Goal: Information Seeking & Learning: Learn about a topic

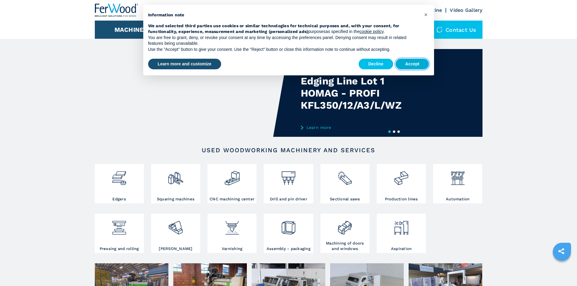
click at [409, 64] on font "Accept" at bounding box center [412, 63] width 14 height 5
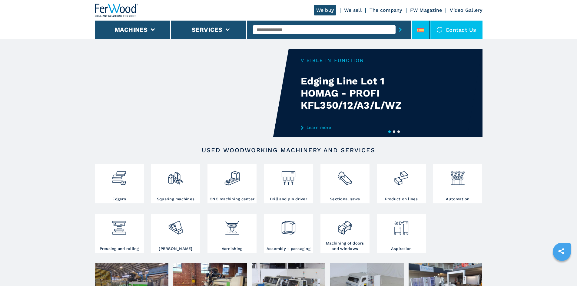
click at [421, 31] on icon at bounding box center [420, 30] width 7 height 5
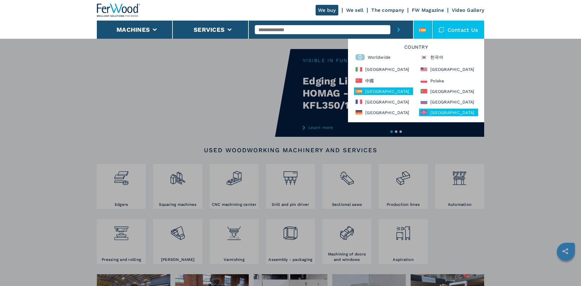
click at [426, 110] on div "United Kingdom" at bounding box center [448, 113] width 59 height 8
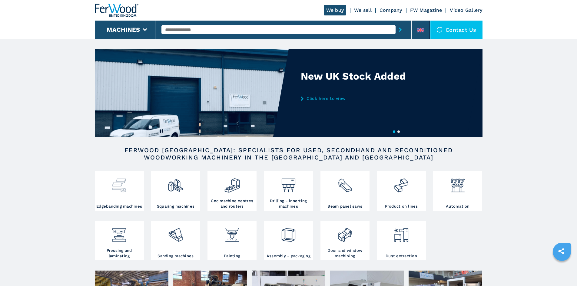
click at [119, 191] on img at bounding box center [119, 183] width 16 height 21
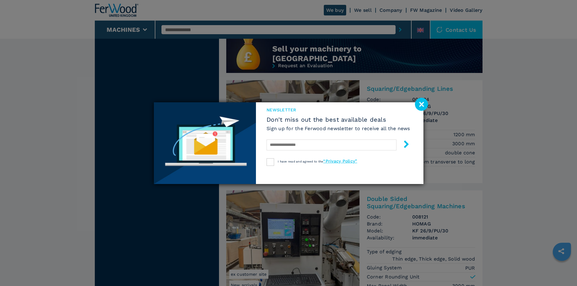
scroll to position [606, 0]
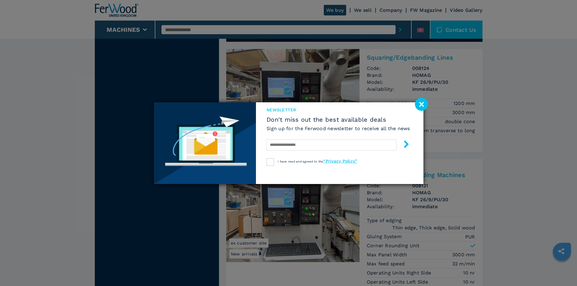
click at [423, 106] on image at bounding box center [421, 104] width 13 height 13
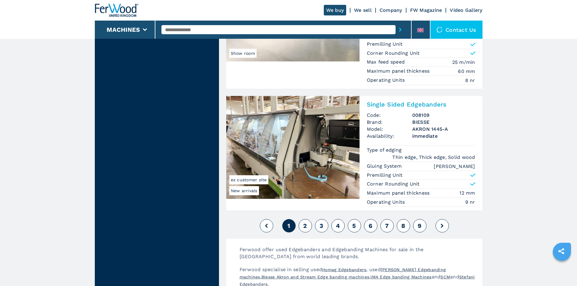
scroll to position [1484, 0]
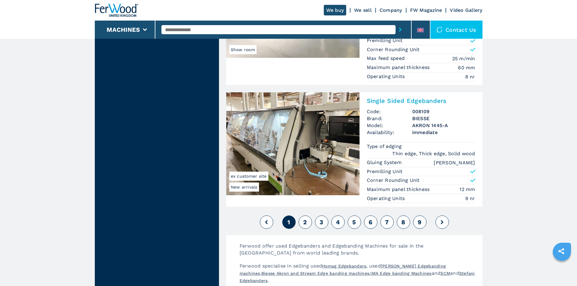
click at [304, 221] on span "2" at bounding box center [305, 222] width 4 height 7
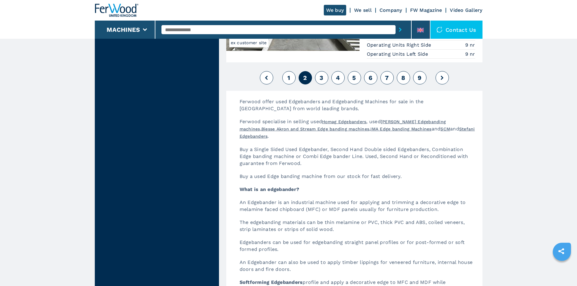
scroll to position [1666, 0]
click at [323, 73] on button "3" at bounding box center [321, 77] width 13 height 13
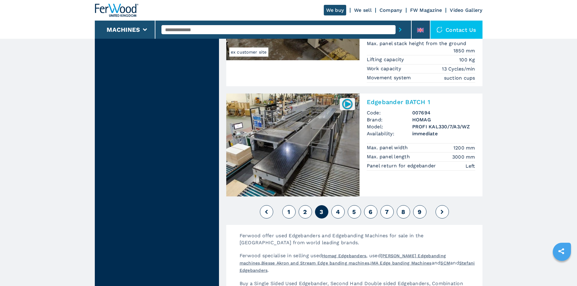
scroll to position [1484, 0]
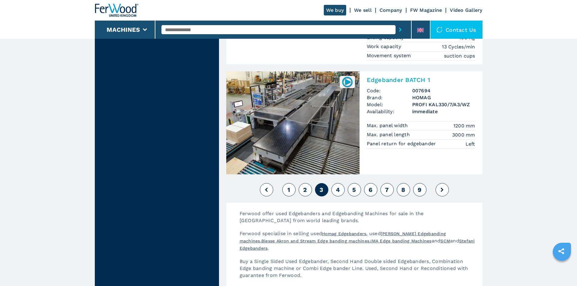
click at [340, 186] on span "4" at bounding box center [338, 189] width 4 height 7
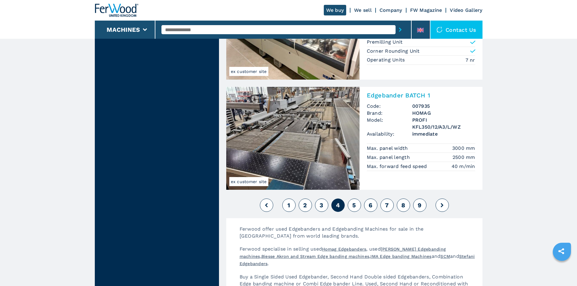
scroll to position [1454, 0]
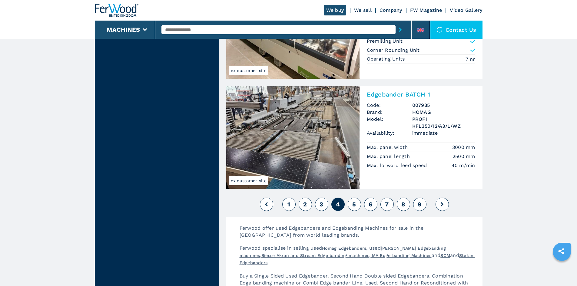
click at [354, 204] on span "5" at bounding box center [354, 204] width 4 height 7
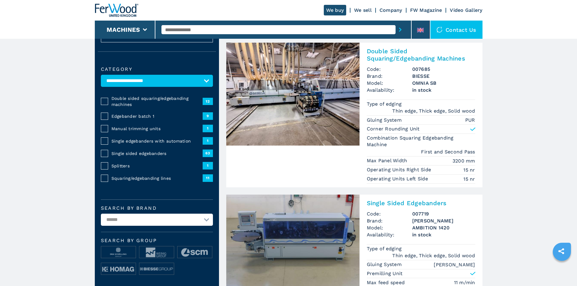
scroll to position [91, 0]
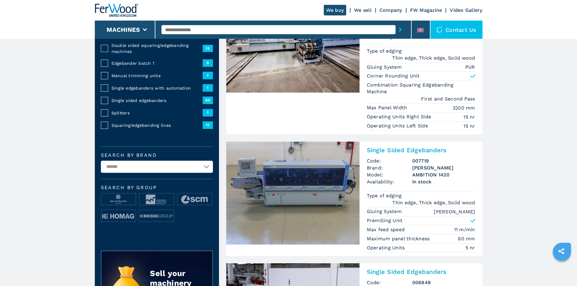
click at [150, 173] on select "**********" at bounding box center [157, 167] width 112 height 12
select select "*******"
click at [101, 165] on select "**********" at bounding box center [157, 167] width 112 height 12
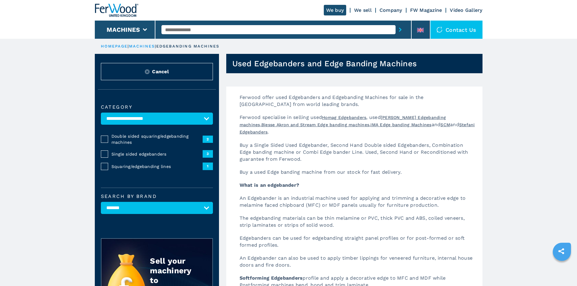
click at [175, 214] on select "**********" at bounding box center [157, 208] width 112 height 12
select select
click at [101, 206] on select "**********" at bounding box center [157, 208] width 112 height 12
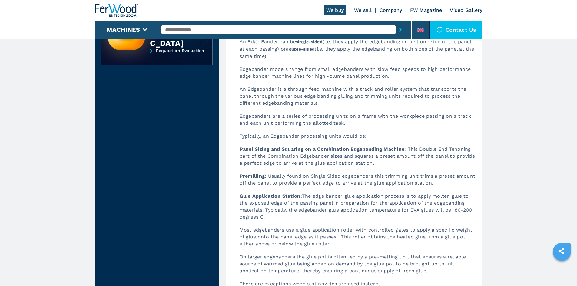
scroll to position [333, 0]
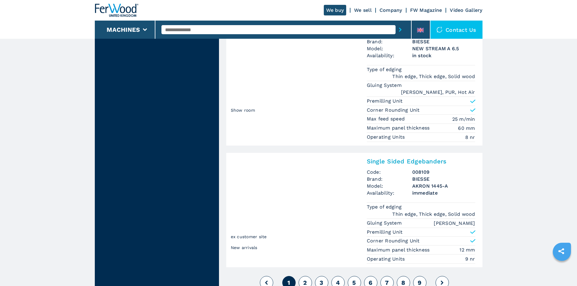
scroll to position [1575, 0]
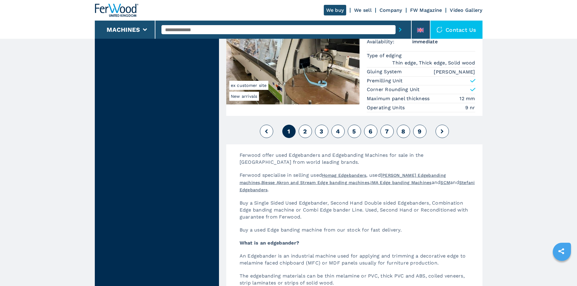
click at [306, 129] on span "2" at bounding box center [305, 131] width 4 height 7
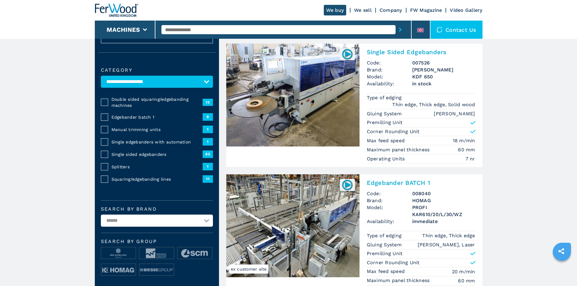
scroll to position [61, 0]
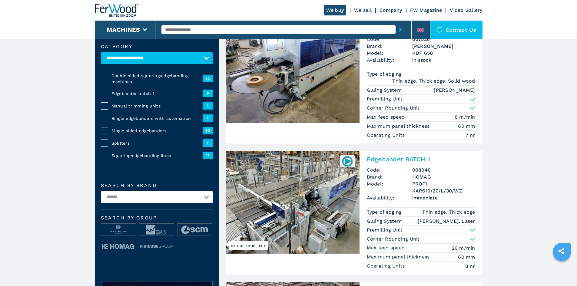
click at [159, 209] on div "**********" at bounding box center [157, 153] width 124 height 237
click at [163, 203] on select "**********" at bounding box center [157, 197] width 112 height 12
select select "***"
click at [101, 195] on select "**********" at bounding box center [157, 197] width 112 height 12
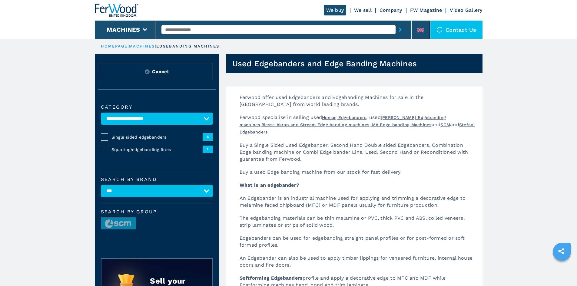
click at [170, 197] on select "**********" at bounding box center [157, 191] width 112 height 12
select select
click at [101, 189] on select "**********" at bounding box center [157, 191] width 112 height 12
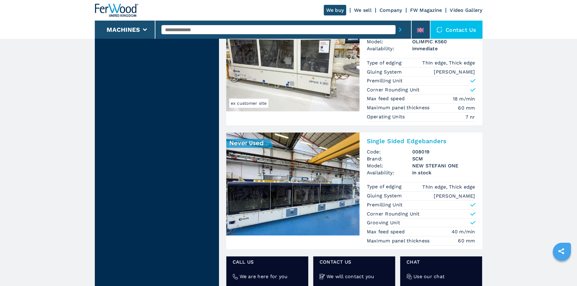
scroll to position [787, 0]
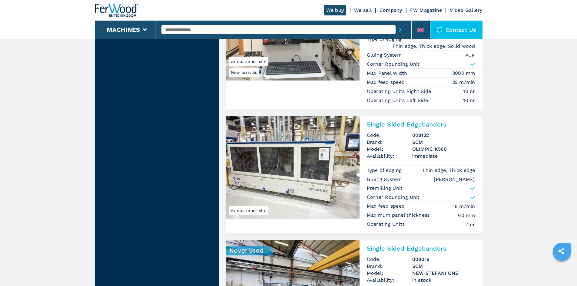
click at [337, 10] on link "We buy" at bounding box center [335, 10] width 23 height 11
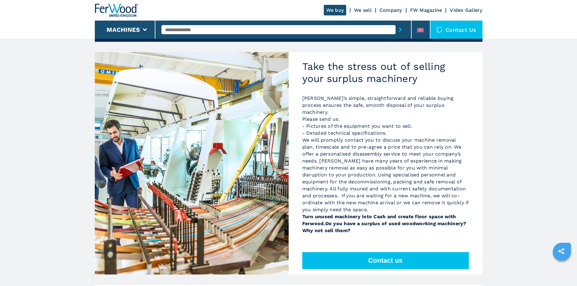
scroll to position [30, 0]
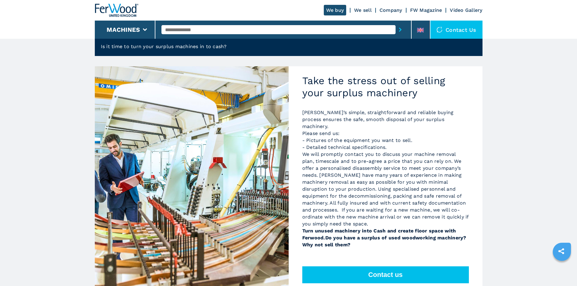
drag, startPoint x: 366, startPoint y: 113, endPoint x: 479, endPoint y: 238, distance: 167.7
click at [479, 238] on div "Take the stress out of selling your surplus machinery Ferwood’s simple, straigh…" at bounding box center [386, 177] width 194 height 223
click at [448, 239] on p "[PERSON_NAME]’s simple, straightforward and reliable buying process ensures the…" at bounding box center [385, 178] width 167 height 139
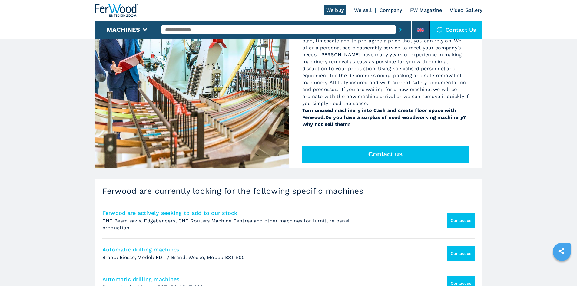
scroll to position [151, 0]
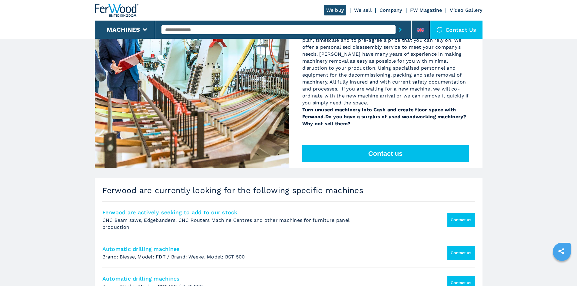
click at [447, 213] on button "Contact us" at bounding box center [461, 220] width 28 height 14
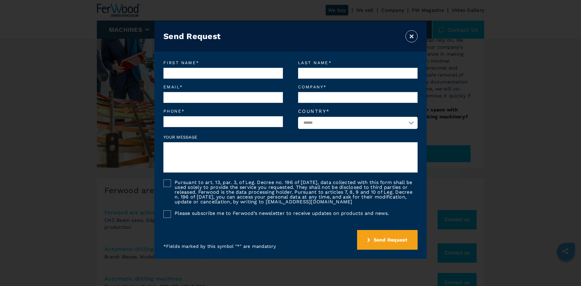
click at [413, 35] on button "×" at bounding box center [412, 36] width 12 height 12
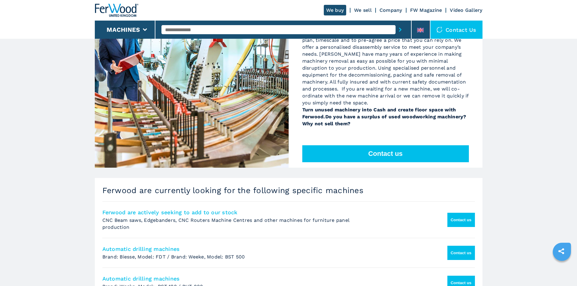
click at [379, 149] on button "Contact us" at bounding box center [385, 153] width 167 height 17
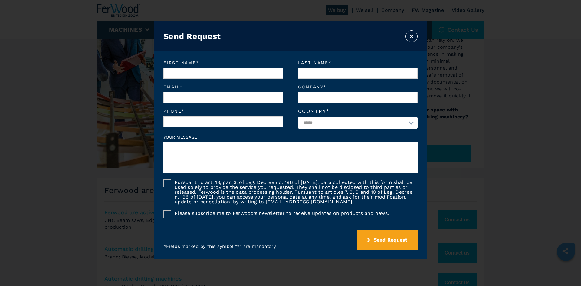
click at [409, 36] on button "×" at bounding box center [412, 36] width 12 height 12
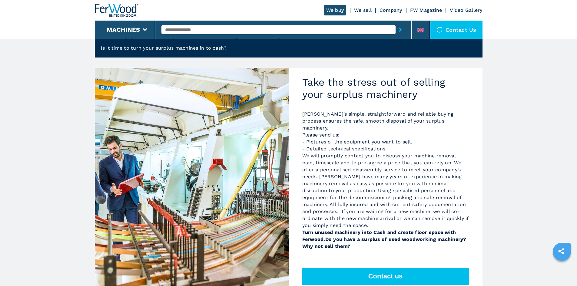
scroll to position [0, 0]
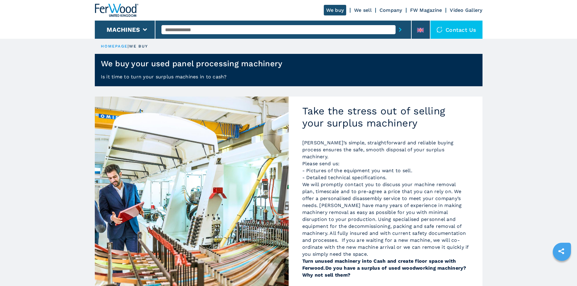
click at [426, 10] on link "FW Magazine" at bounding box center [426, 10] width 32 height 6
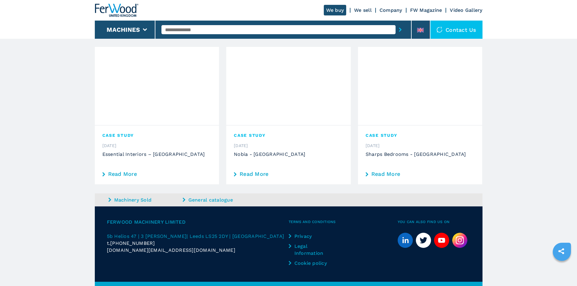
scroll to position [322, 0]
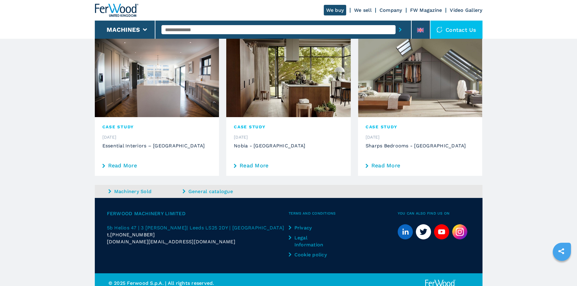
click at [389, 163] on link "Read More" at bounding box center [420, 165] width 109 height 5
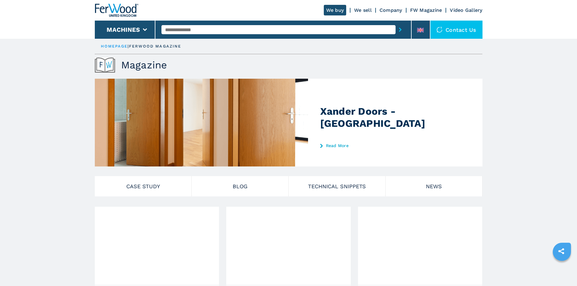
scroll to position [11, 0]
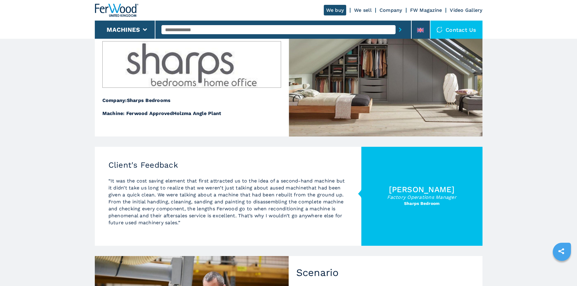
scroll to position [121, 0]
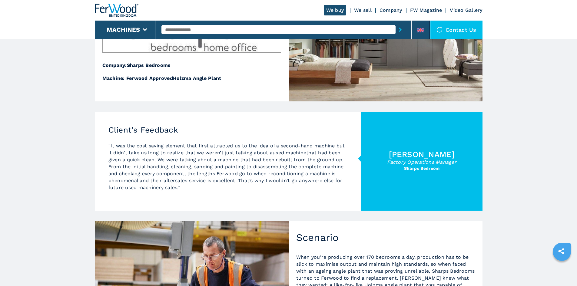
drag, startPoint x: 158, startPoint y: 161, endPoint x: 286, endPoint y: 190, distance: 130.9
click at [286, 190] on p "“It was the cost saving element that first attracted us to the idea of a second…" at bounding box center [227, 166] width 239 height 49
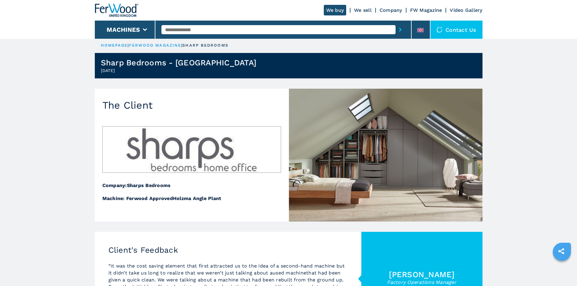
scroll to position [0, 0]
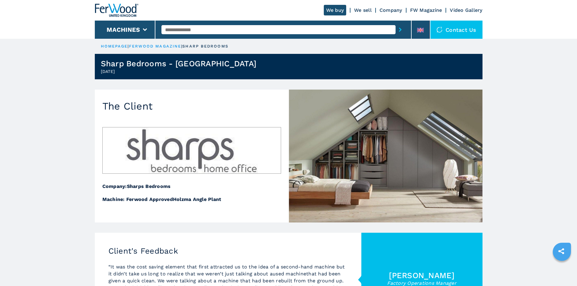
click at [338, 9] on link "We buy" at bounding box center [335, 10] width 23 height 11
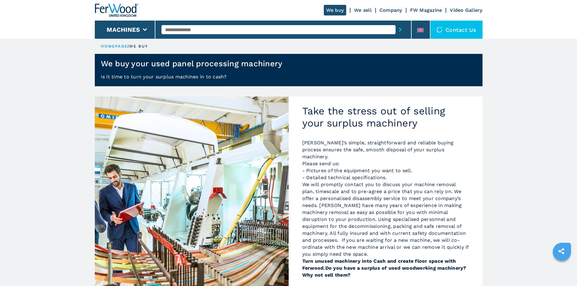
click at [424, 10] on link "FW Magazine" at bounding box center [426, 10] width 32 height 6
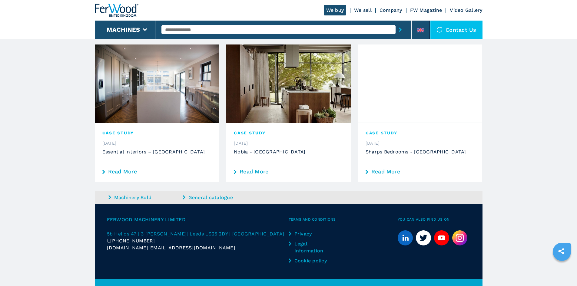
scroll to position [322, 0]
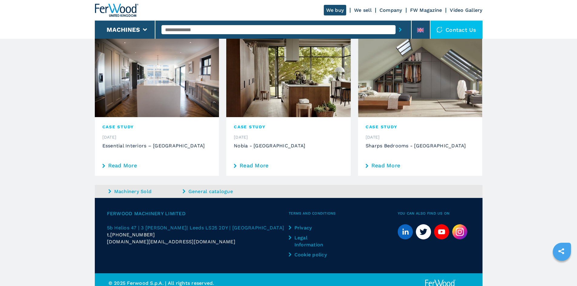
click at [139, 188] on link "Machinery Sold" at bounding box center [144, 191] width 73 height 7
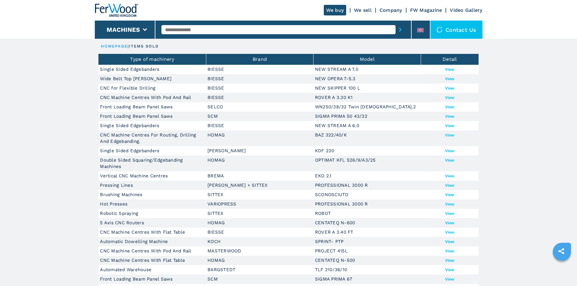
click at [446, 71] on button "View" at bounding box center [449, 69] width 9 height 5
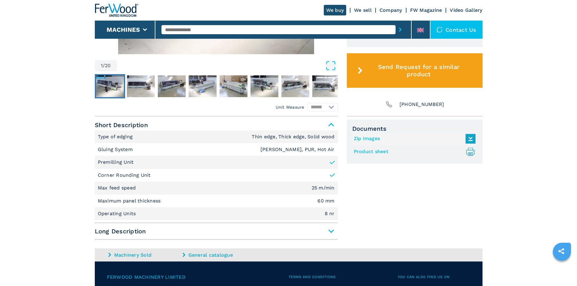
scroll to position [333, 0]
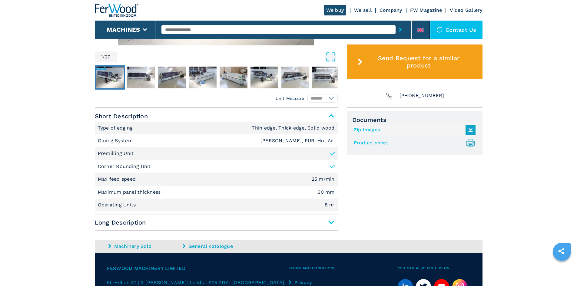
click at [379, 145] on link "Product sheet .prefix__st0{stroke-linecap:round;stroke-linejoin:round}.prefix__…" at bounding box center [413, 143] width 119 height 10
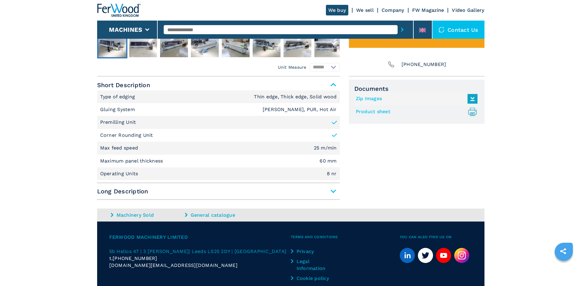
scroll to position [334, 0]
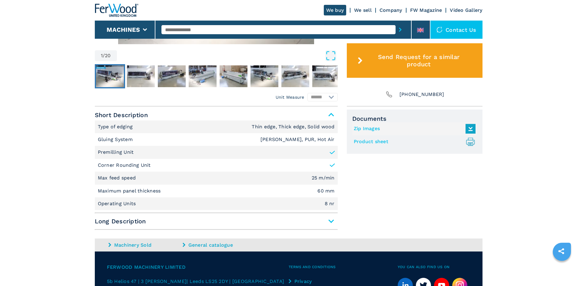
click at [453, 30] on div "Contact us" at bounding box center [456, 30] width 52 height 18
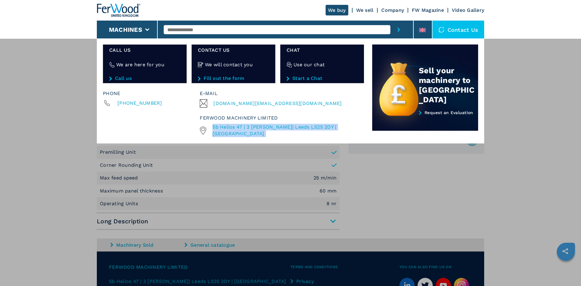
drag, startPoint x: 212, startPoint y: 127, endPoint x: 337, endPoint y: 128, distance: 125.7
click at [337, 128] on div "5b Helios 47 | 3 Isabella Rd | Leeds LS25 2DY | UK" at bounding box center [281, 131] width 162 height 14
click at [410, 185] on div "**********" at bounding box center [290, 181] width 581 height 286
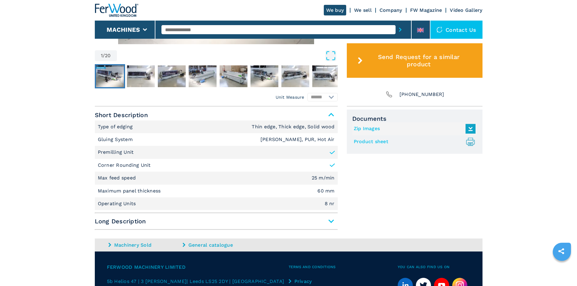
click at [450, 34] on div "Contact us" at bounding box center [456, 30] width 52 height 18
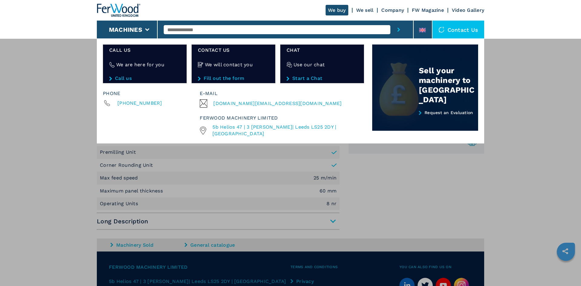
click at [426, 86] on div "Sell your machinery to Ferwood" at bounding box center [448, 85] width 59 height 39
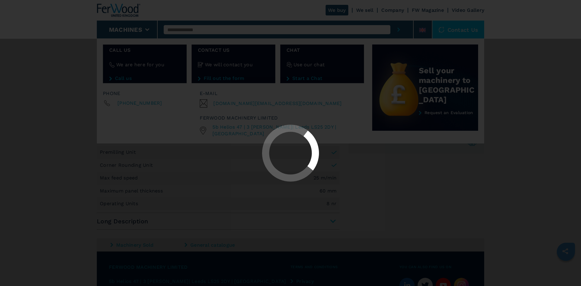
scroll to position [0, 0]
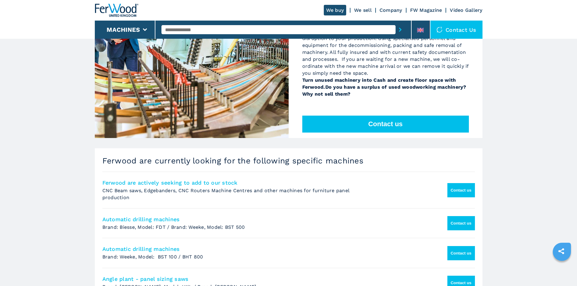
scroll to position [182, 0]
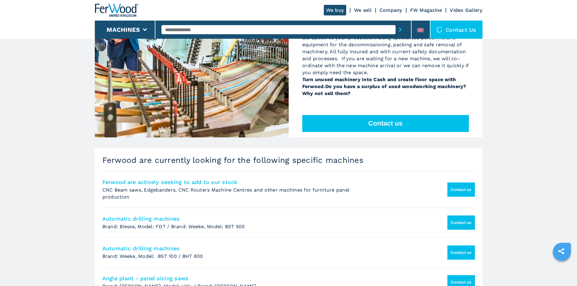
click at [410, 115] on button "Contact us" at bounding box center [385, 123] width 167 height 17
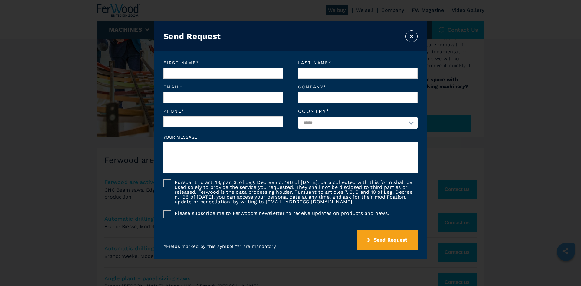
click at [411, 37] on button "×" at bounding box center [412, 36] width 12 height 12
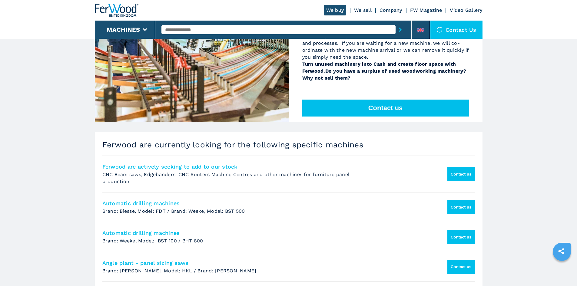
scroll to position [212, 0]
